Goal: Check status

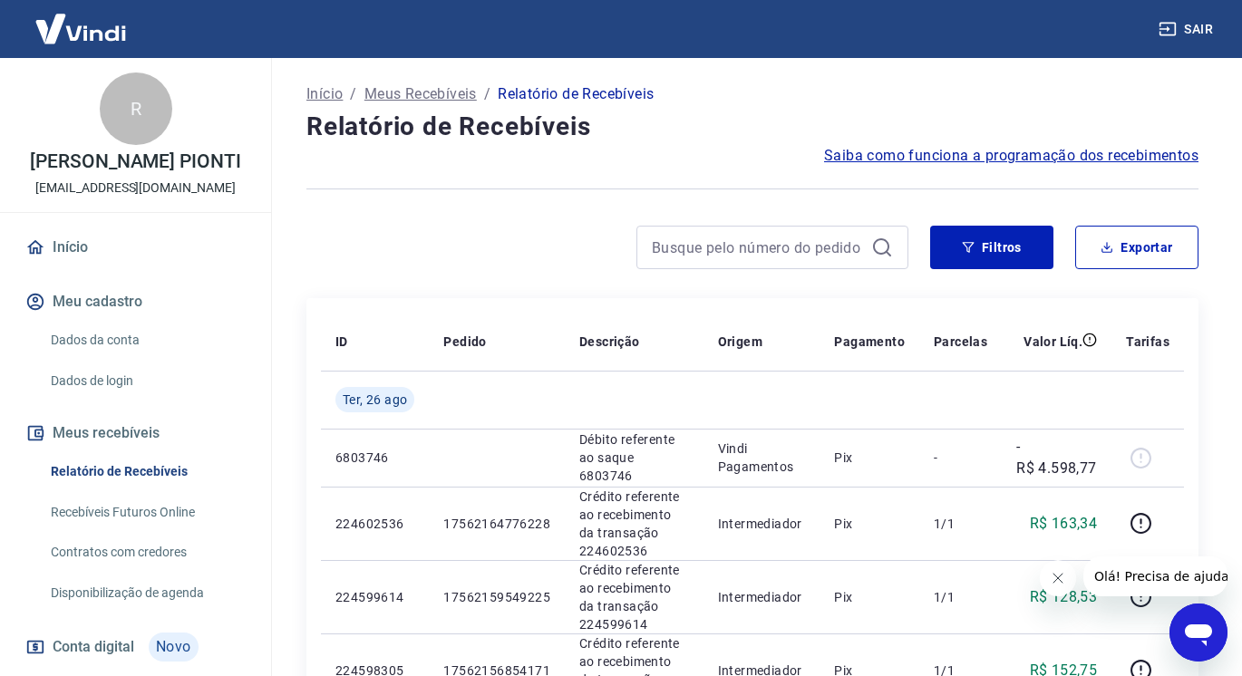
click at [1060, 576] on icon "Fechar mensagem da empresa" at bounding box center [1056, 578] width 14 height 14
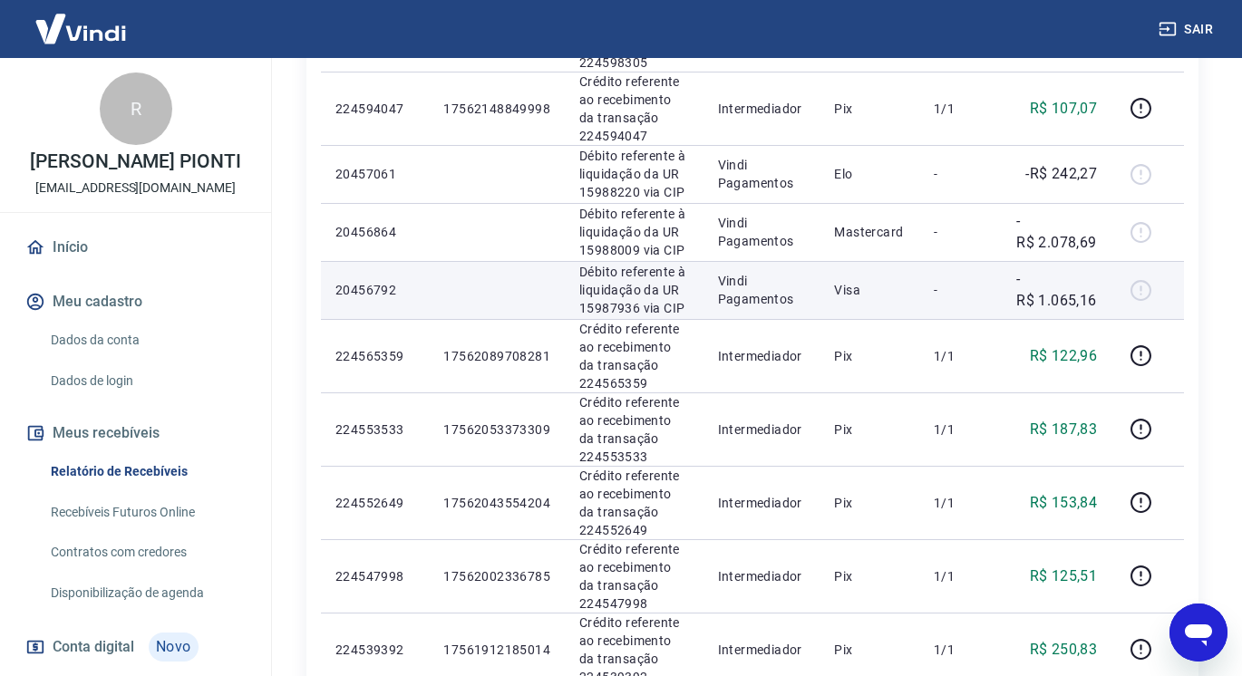
scroll to position [634, 0]
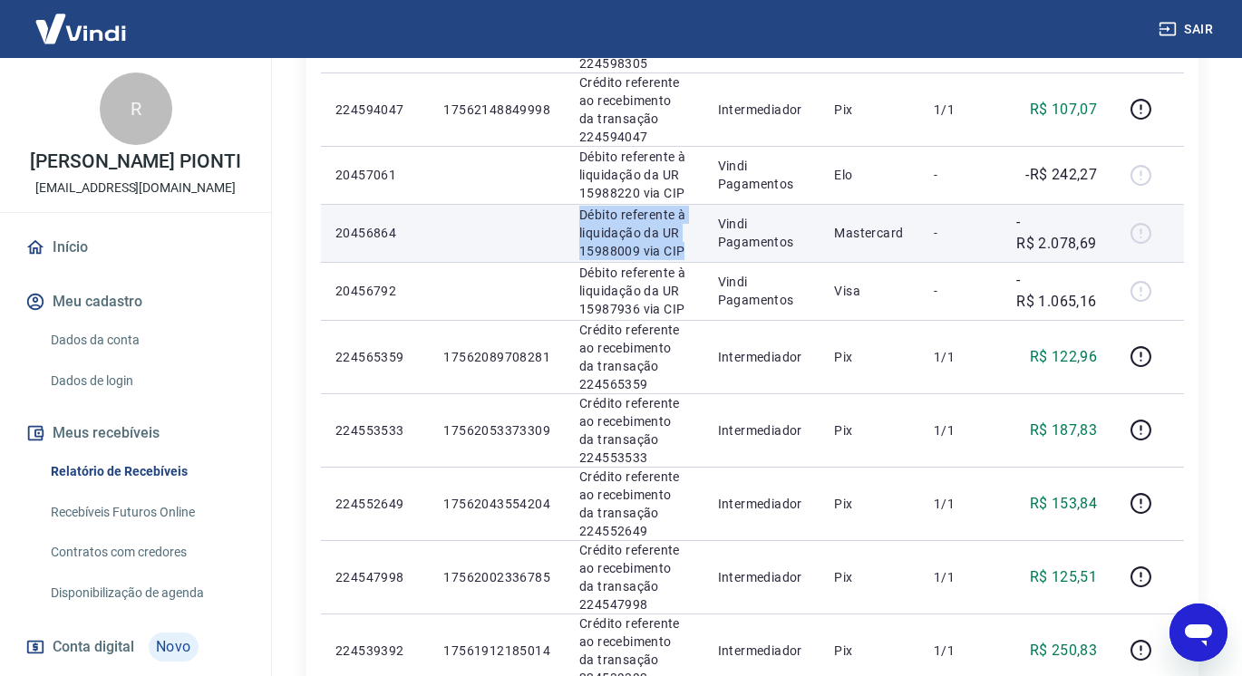
drag, startPoint x: 577, startPoint y: 209, endPoint x: 685, endPoint y: 250, distance: 115.3
click at [685, 250] on p "Débito referente à liquidação da UR 15988009 via CIP" at bounding box center [634, 233] width 110 height 54
copy p "Débito referente à liquidação da UR 15988009 via CIP"
click at [503, 246] on td at bounding box center [497, 233] width 136 height 58
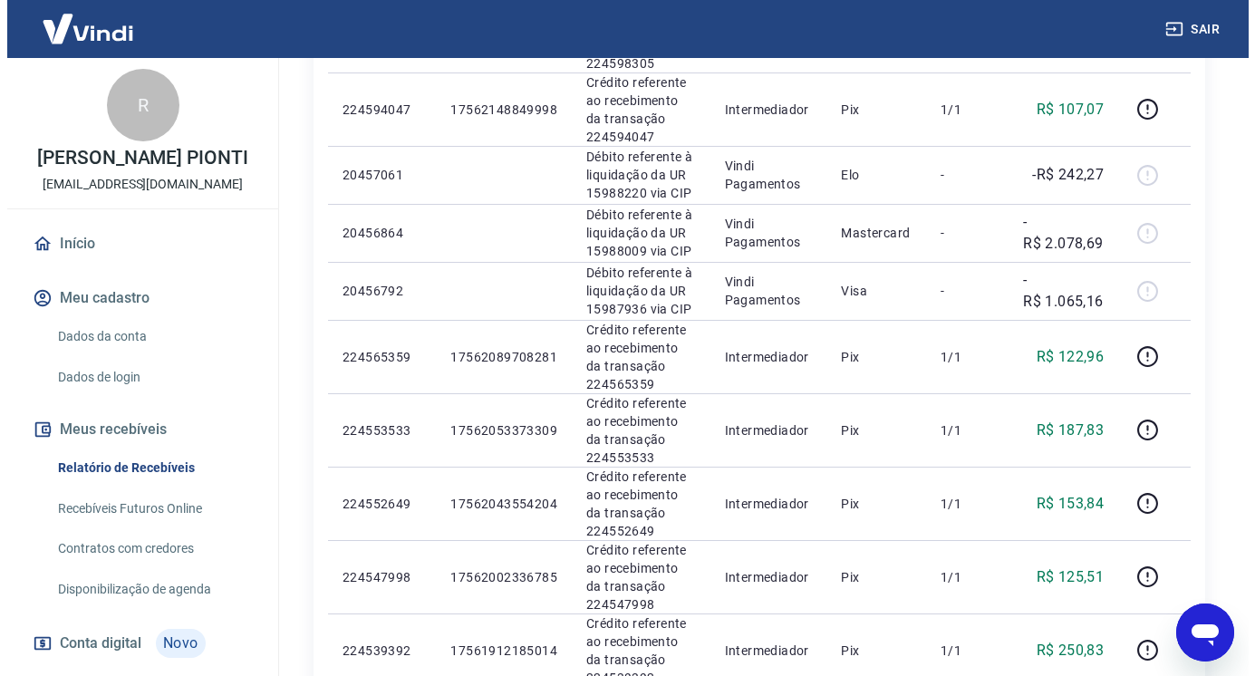
scroll to position [0, 0]
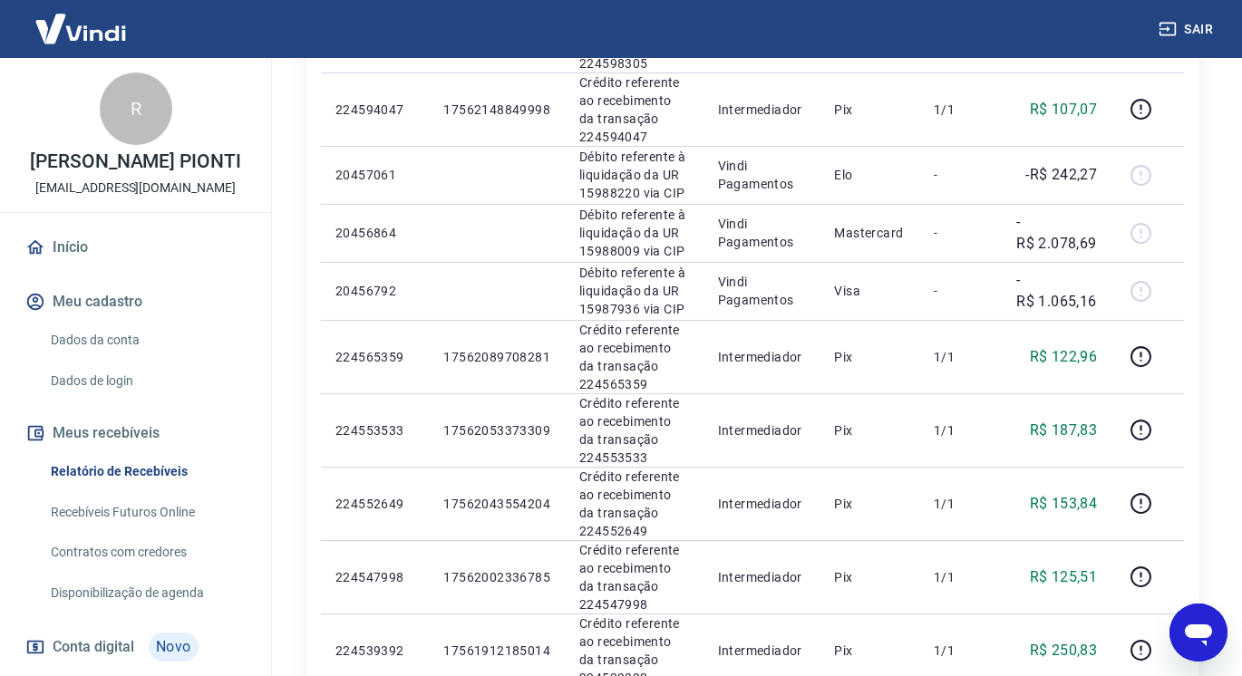
click at [59, 266] on link "Início" at bounding box center [135, 247] width 227 height 40
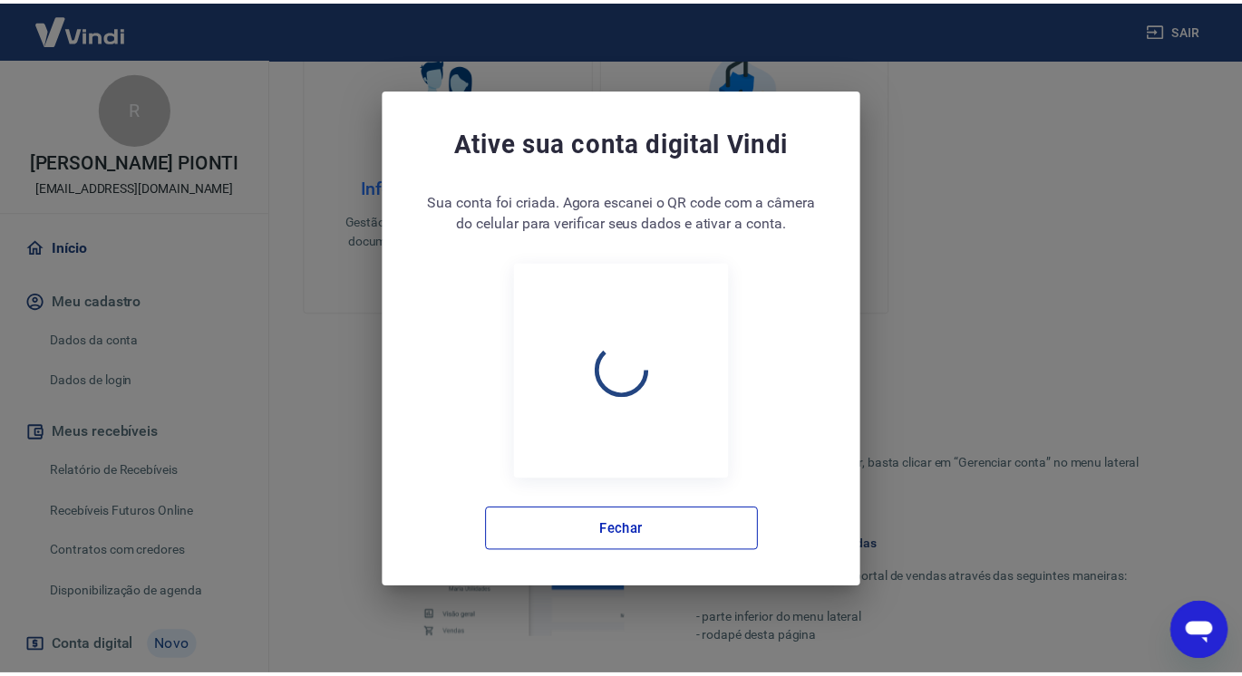
scroll to position [650, 0]
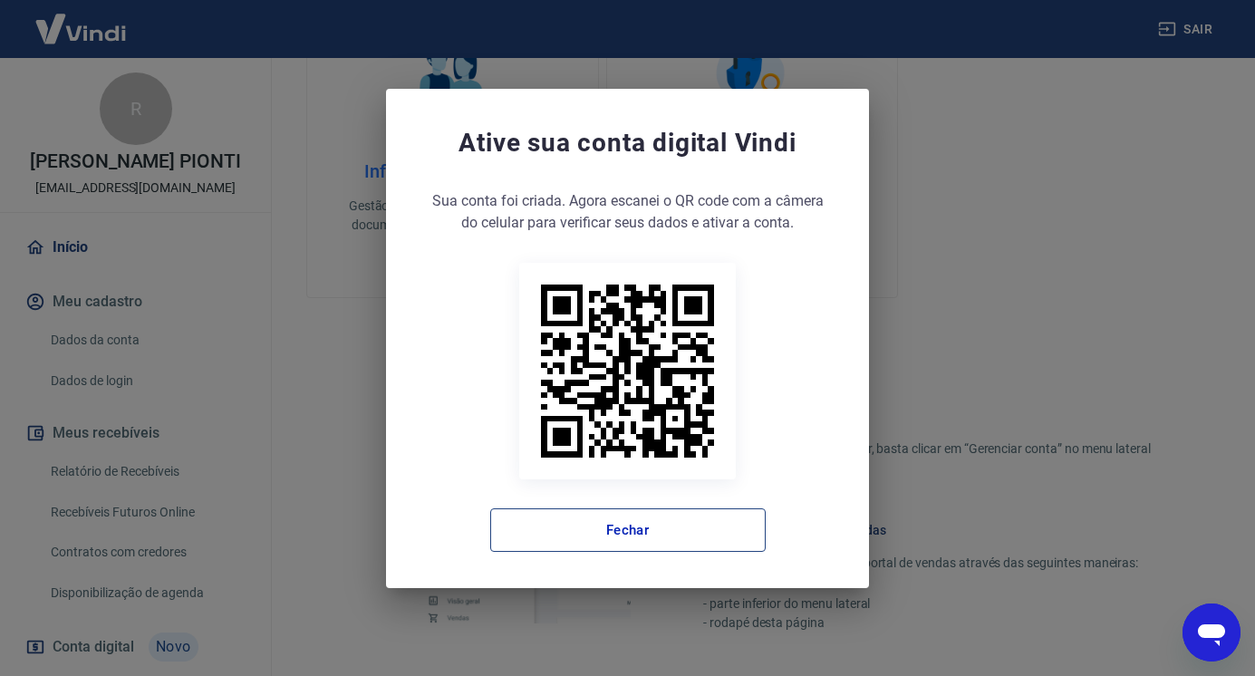
click at [642, 527] on button "Fechar" at bounding box center [627, 529] width 275 height 43
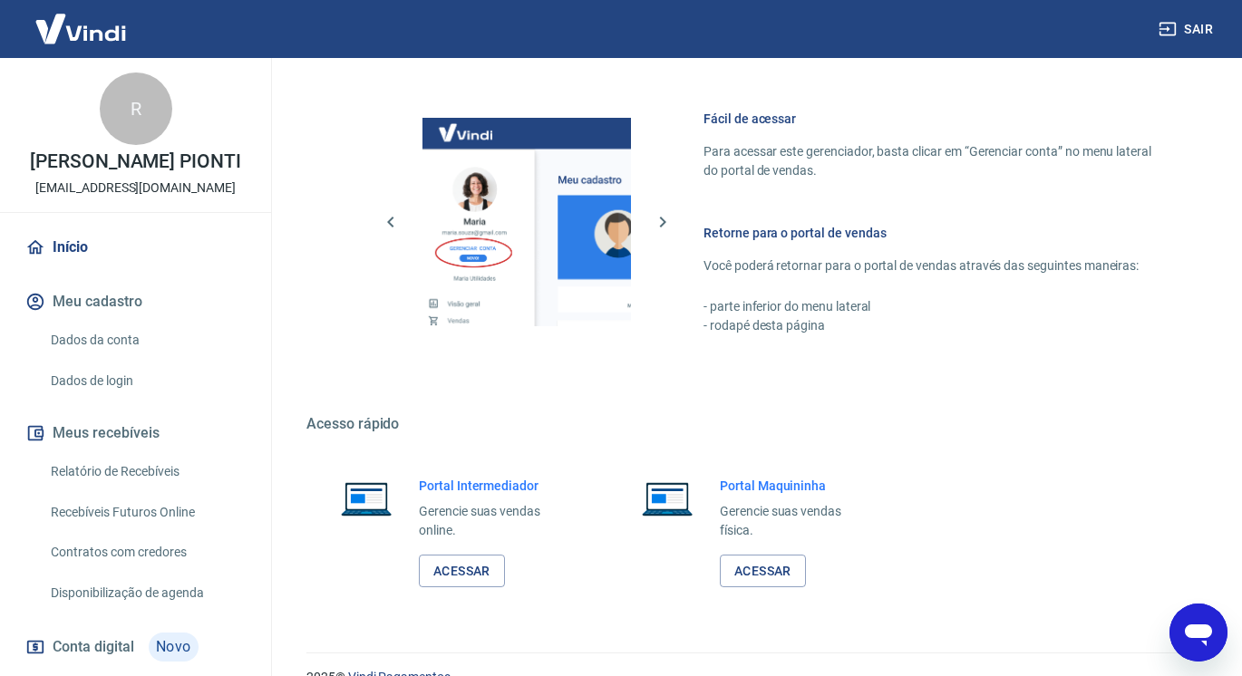
scroll to position [980, 0]
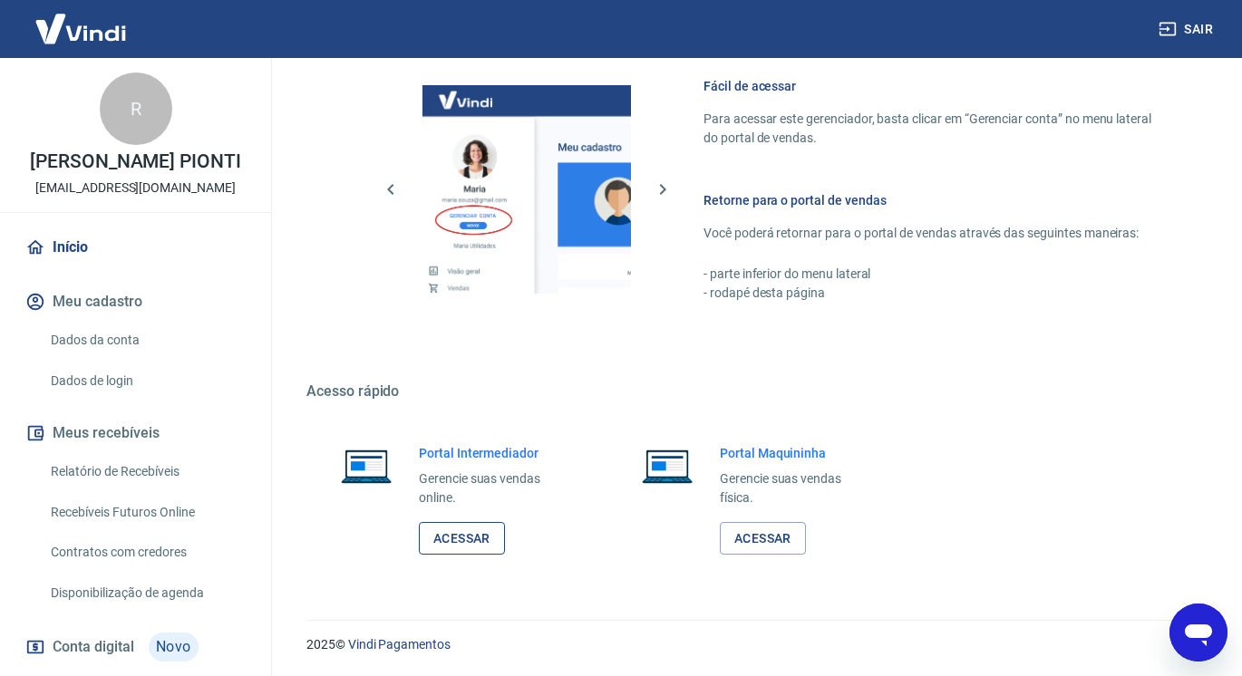
click at [452, 539] on link "Acessar" at bounding box center [462, 539] width 86 height 34
